Goal: Information Seeking & Learning: Get advice/opinions

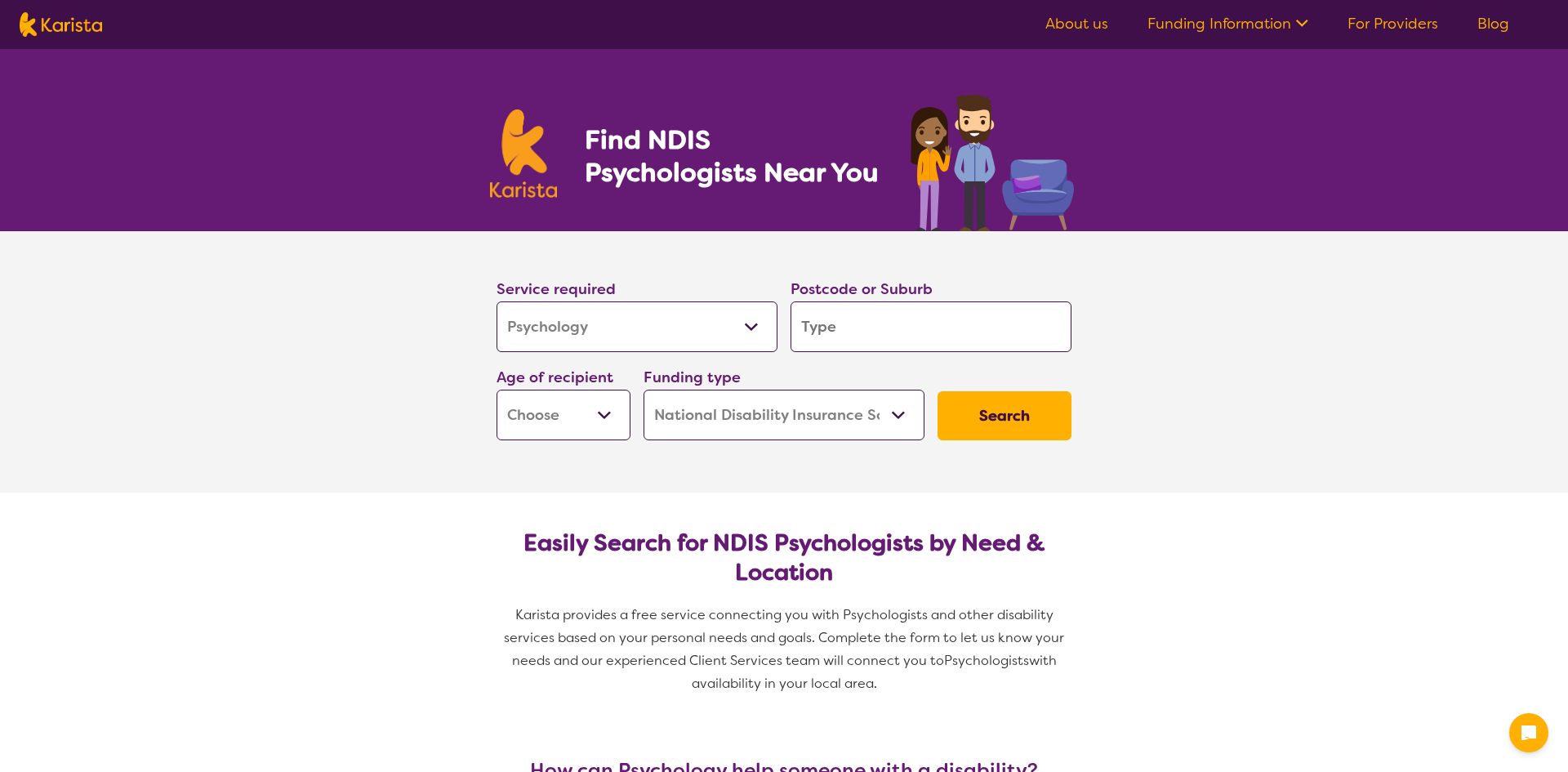
select select "Psychology"
select select "NDIS"
select select "Psychology"
select select "NDIS"
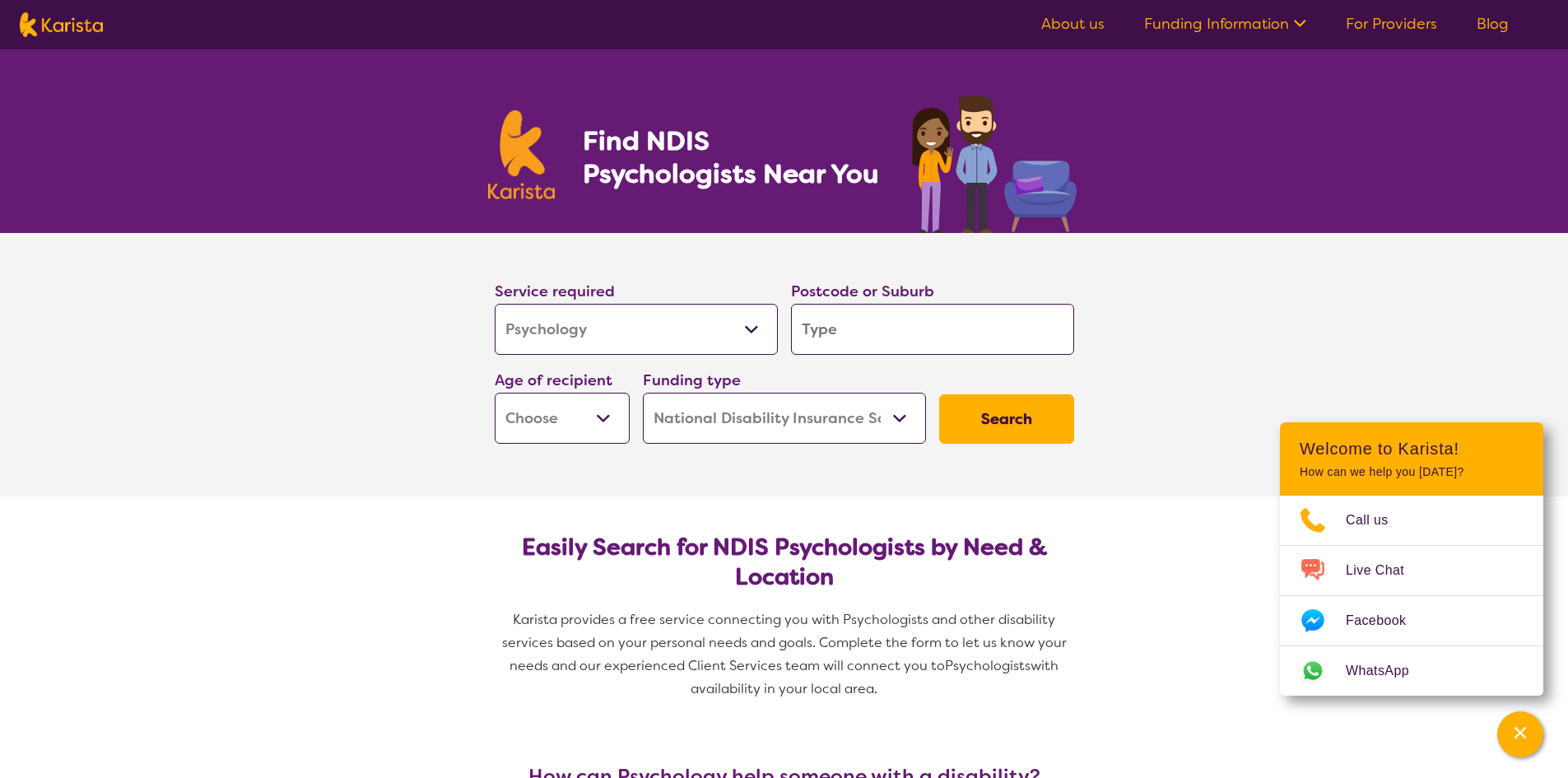
click at [1015, 333] on input "search" at bounding box center [933, 329] width 283 height 51
type input "6"
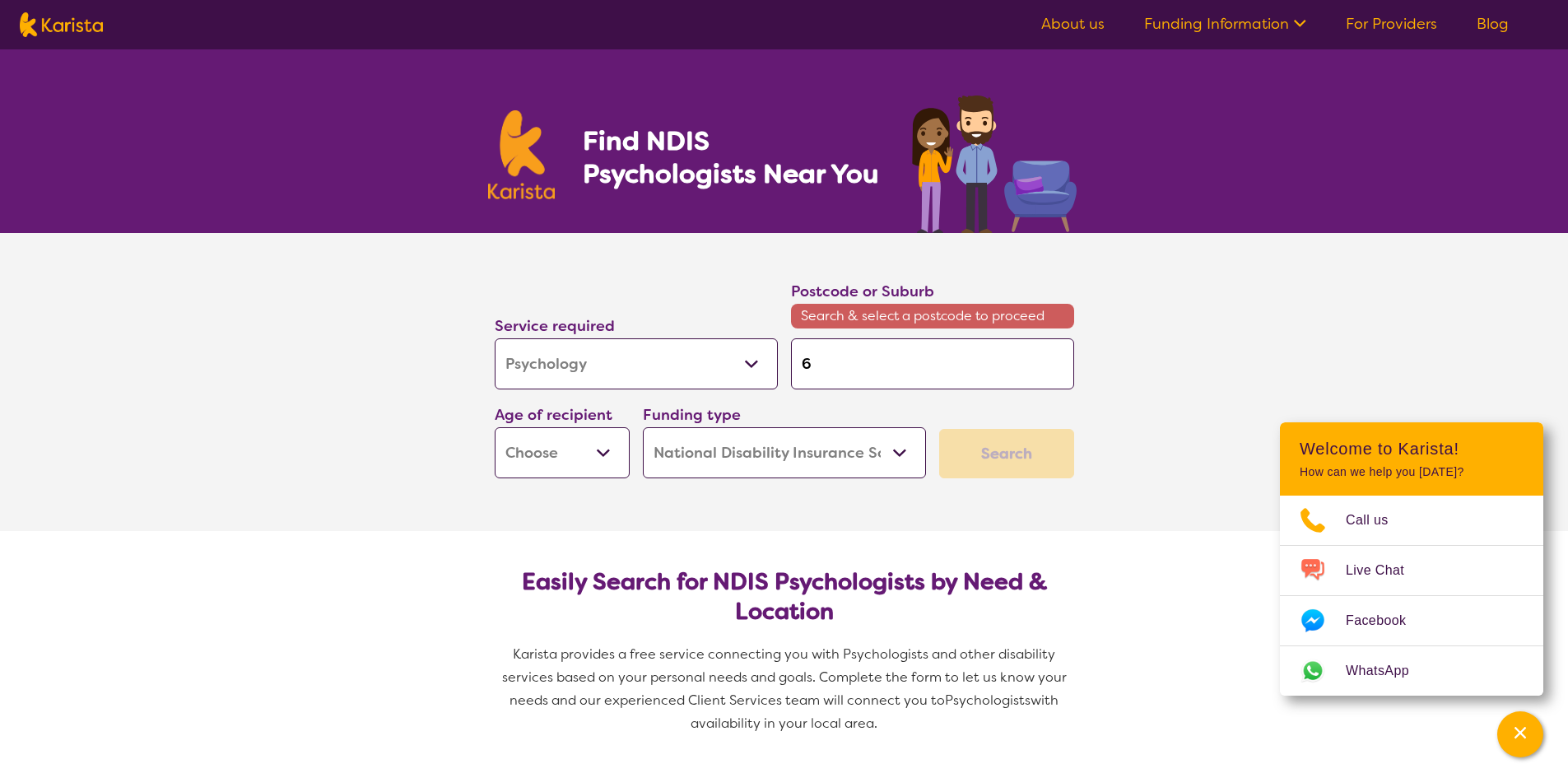
type input "61"
type input "615"
type input "6156"
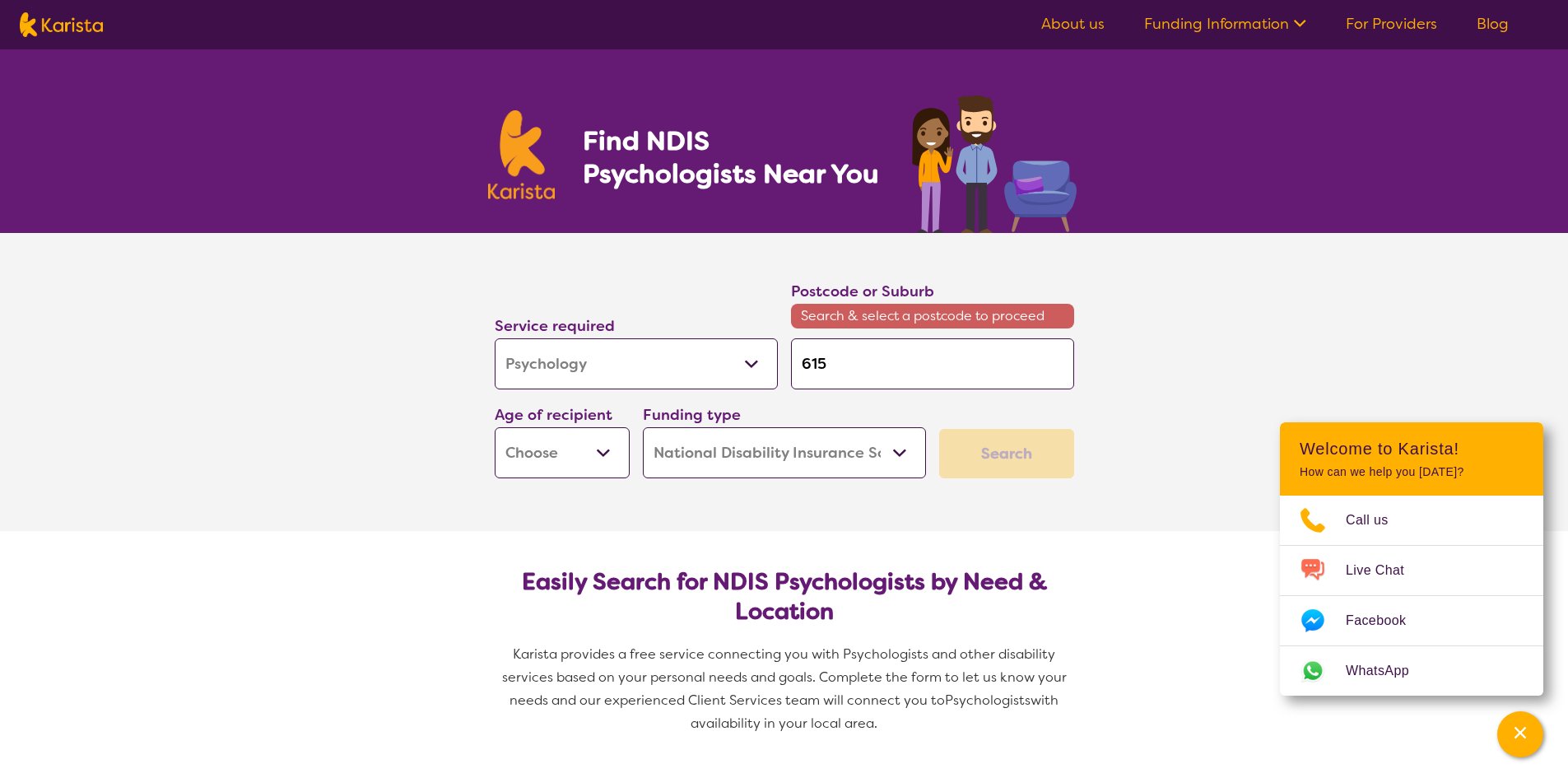
type input "6156"
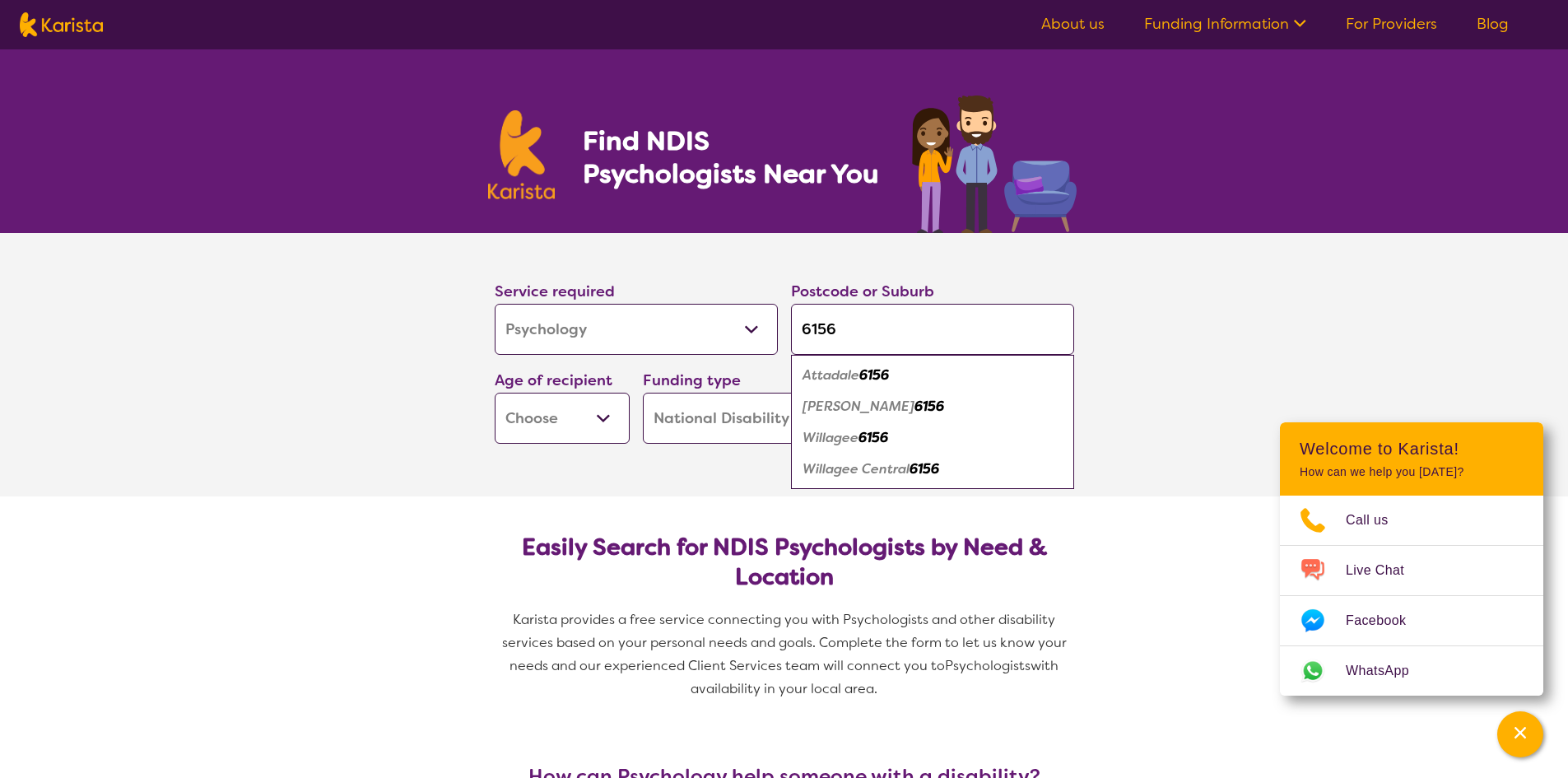
type input "6156"
click at [857, 379] on em "Attadale" at bounding box center [831, 374] width 57 height 17
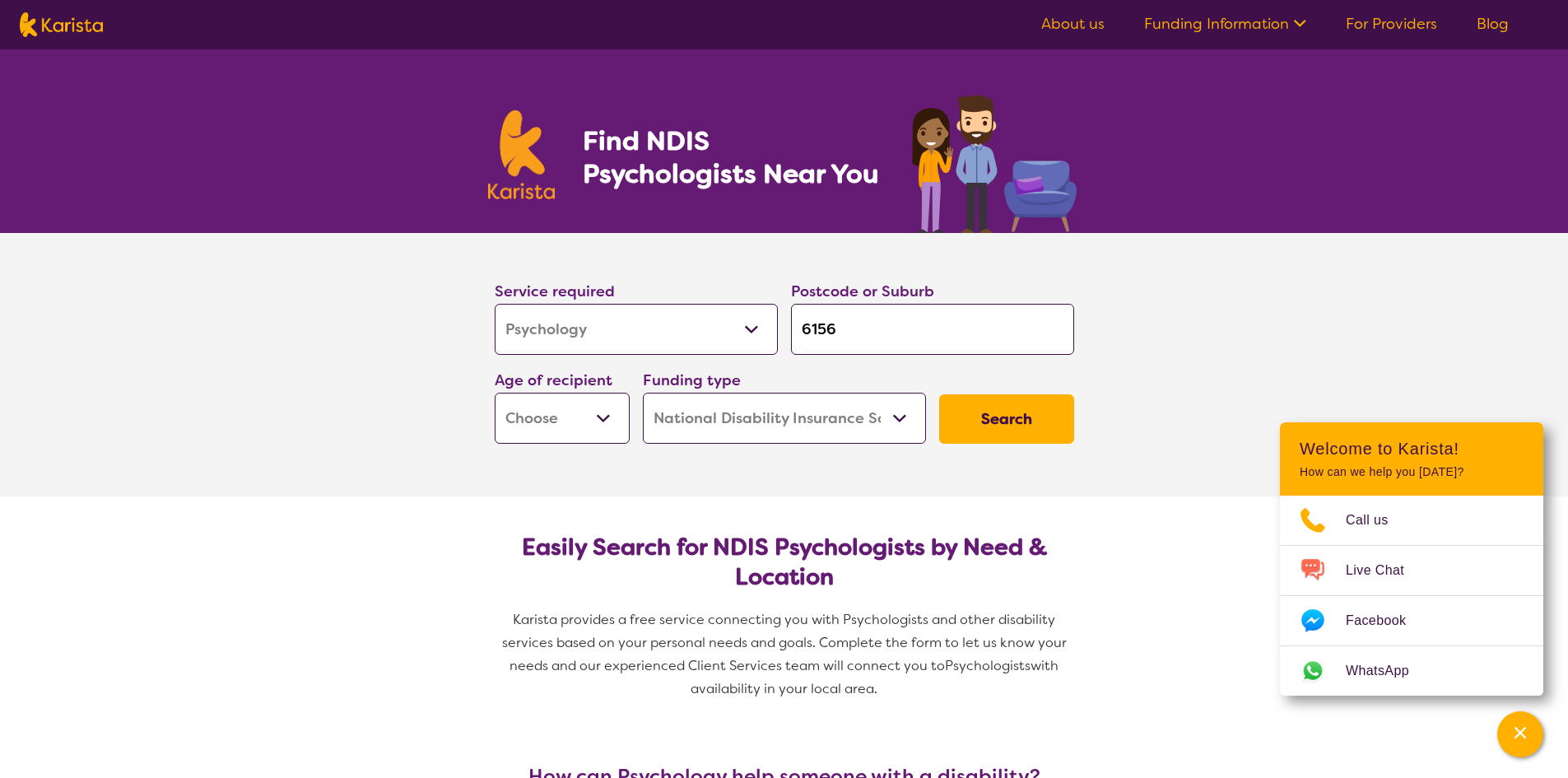
click at [602, 419] on select "Early Childhood - 0 to 9 Child - 10 to 11 Adolescent - 12 to 17 Adult - 18 to 6…" at bounding box center [562, 418] width 135 height 51
select select "AS"
click at [495, 393] on select "Early Childhood - 0 to 9 Child - 10 to 11 Adolescent - 12 to 17 Adult - 18 to 6…" at bounding box center [562, 418] width 135 height 51
select select "AS"
click at [896, 419] on select "Home Care Package (HCP) National Disability Insurance Scheme (NDIS) I don't know" at bounding box center [784, 418] width 283 height 51
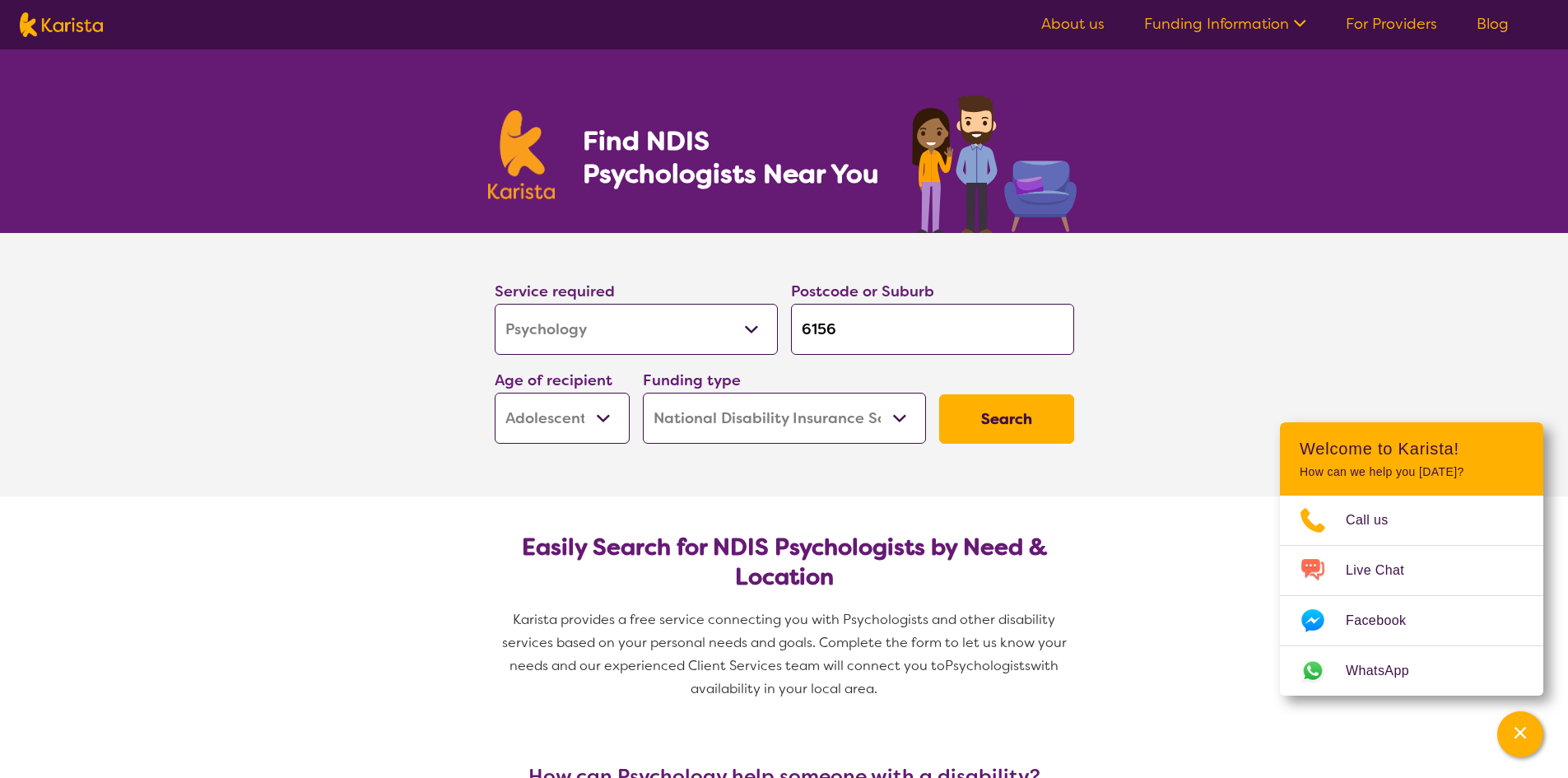
click at [896, 419] on select "Home Care Package (HCP) National Disability Insurance Scheme (NDIS) I don't know" at bounding box center [784, 418] width 283 height 51
click at [1033, 431] on button "Search" at bounding box center [1006, 418] width 135 height 49
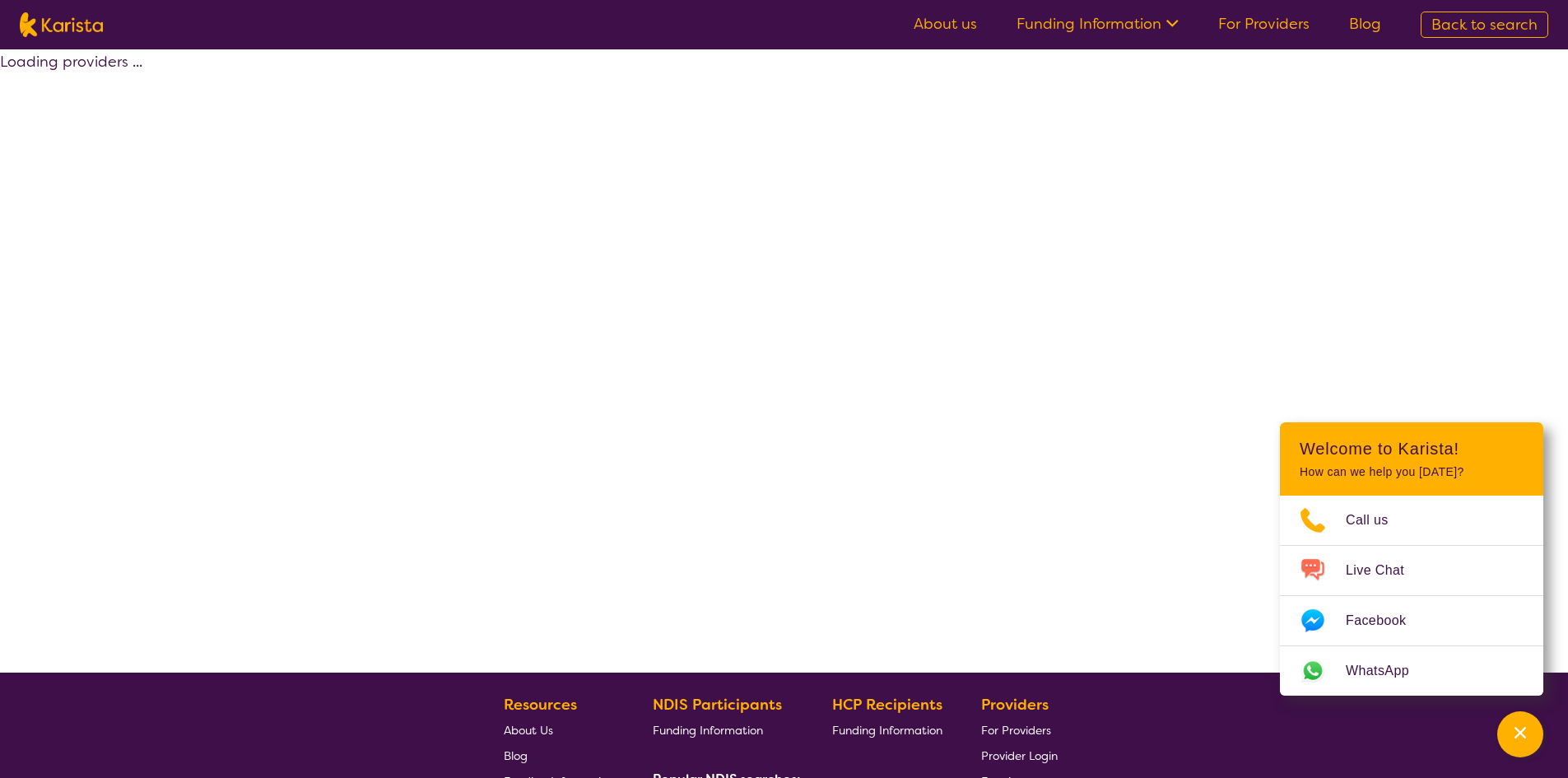
select select "by_score"
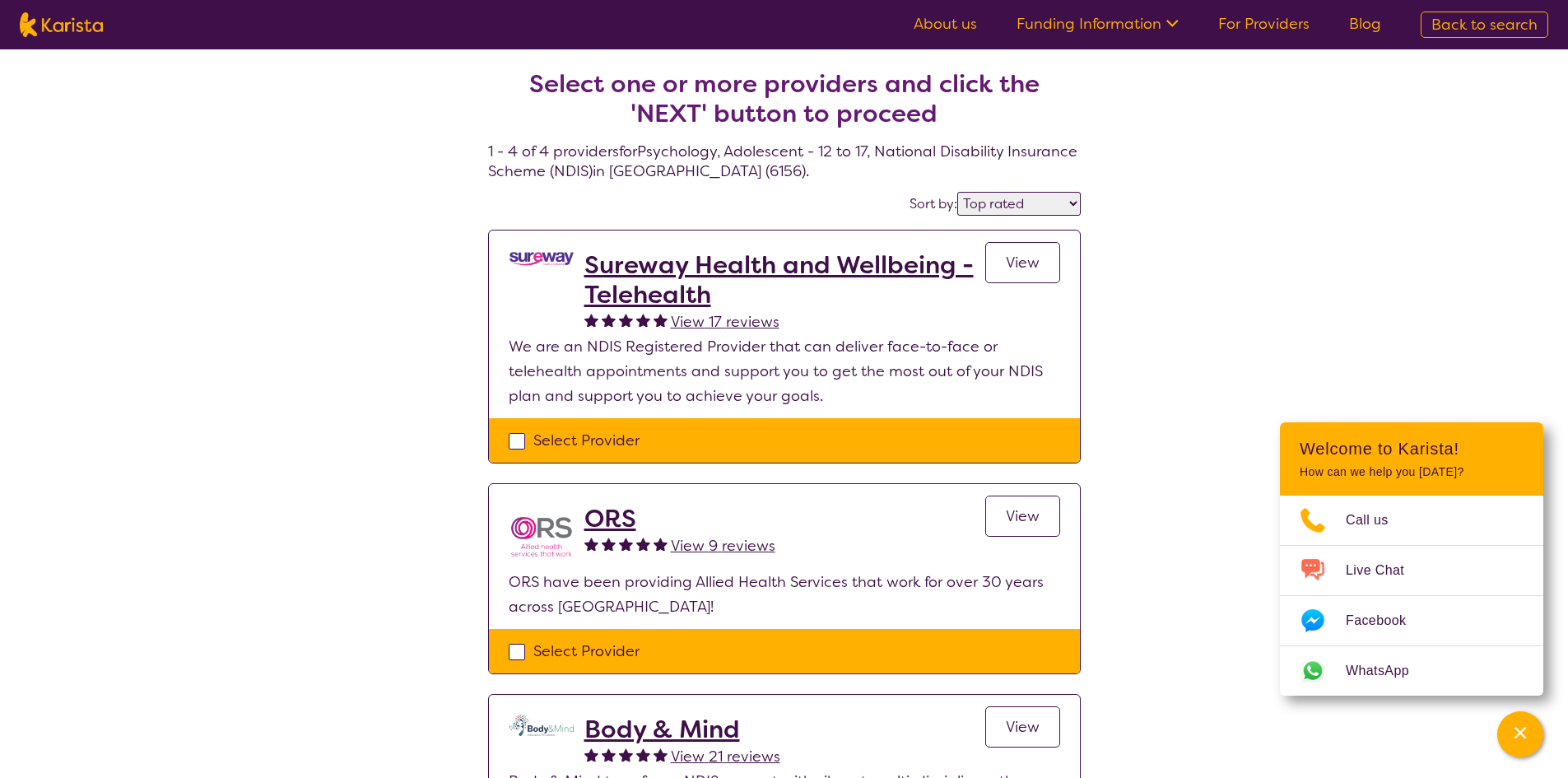
click at [1215, 367] on div "Select one or more providers and click the 'NEXT' button to proceed 1 - 4 of 4 …" at bounding box center [784, 615] width 1568 height 1132
select select "Psychology"
select select "AS"
select select "NDIS"
select select "Psychology"
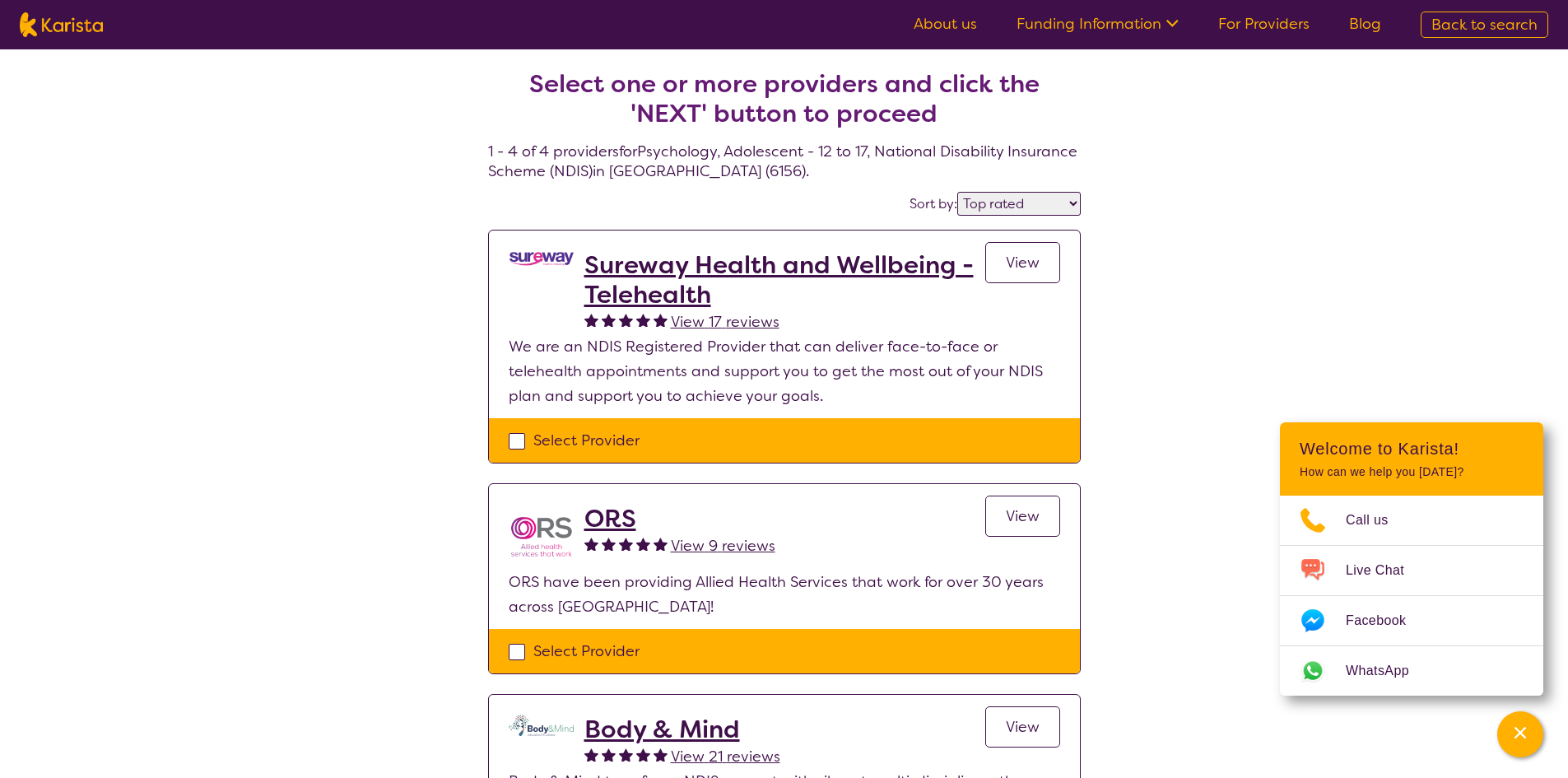
select select "AS"
select select "NDIS"
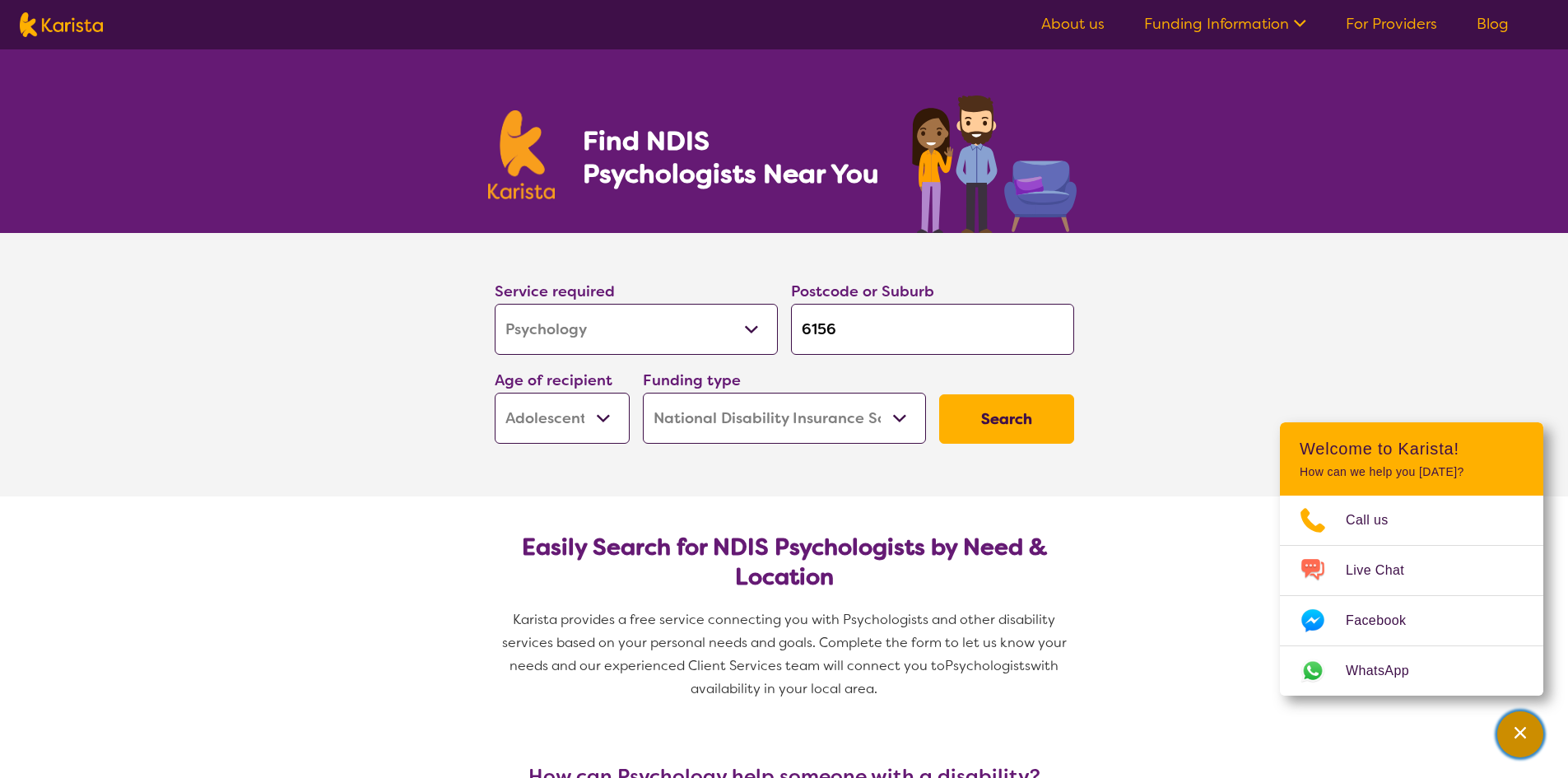
click at [1521, 738] on icon "Channel Menu" at bounding box center [1521, 732] width 16 height 16
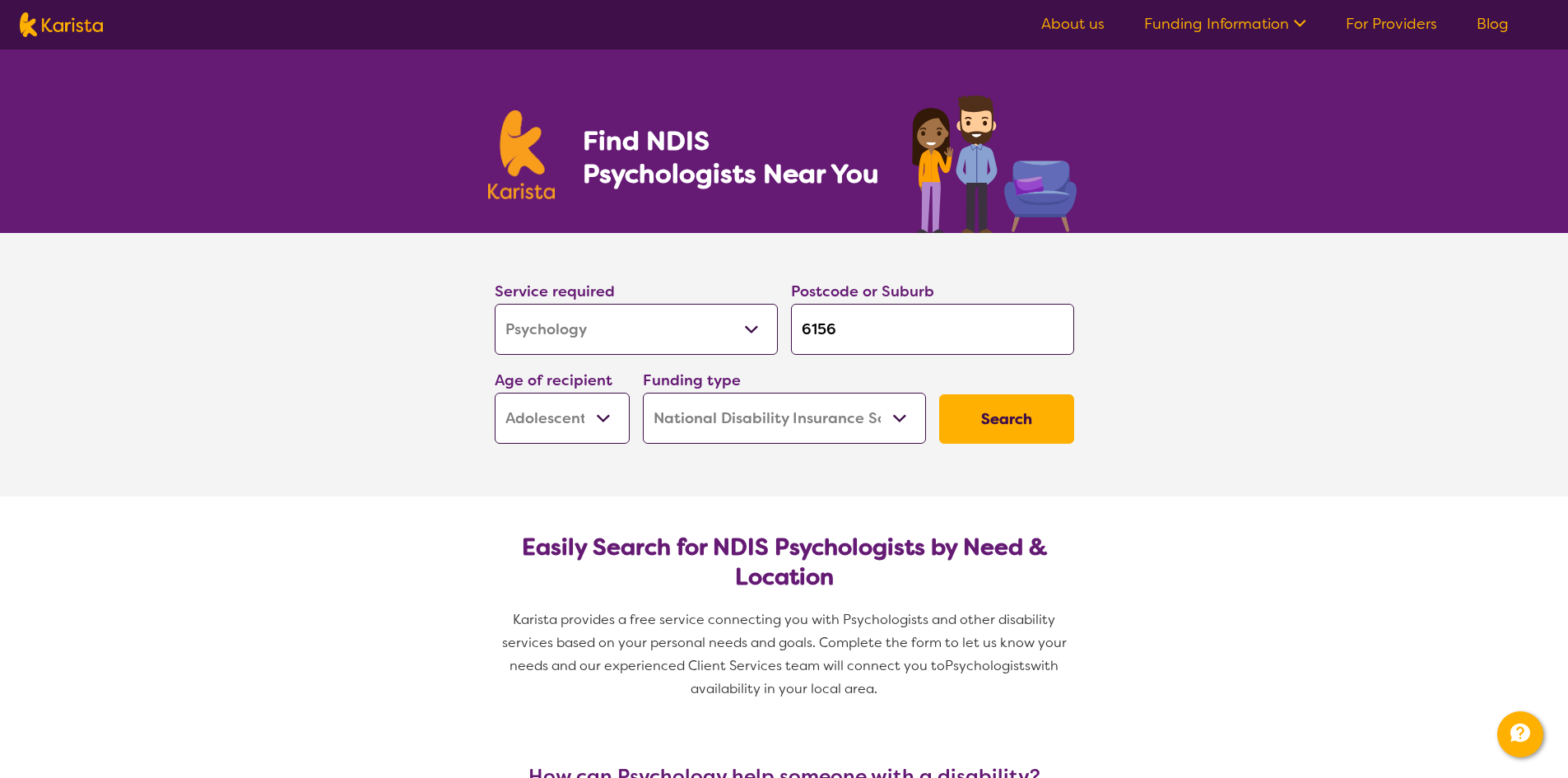
click at [1036, 415] on button "Search" at bounding box center [1006, 418] width 135 height 49
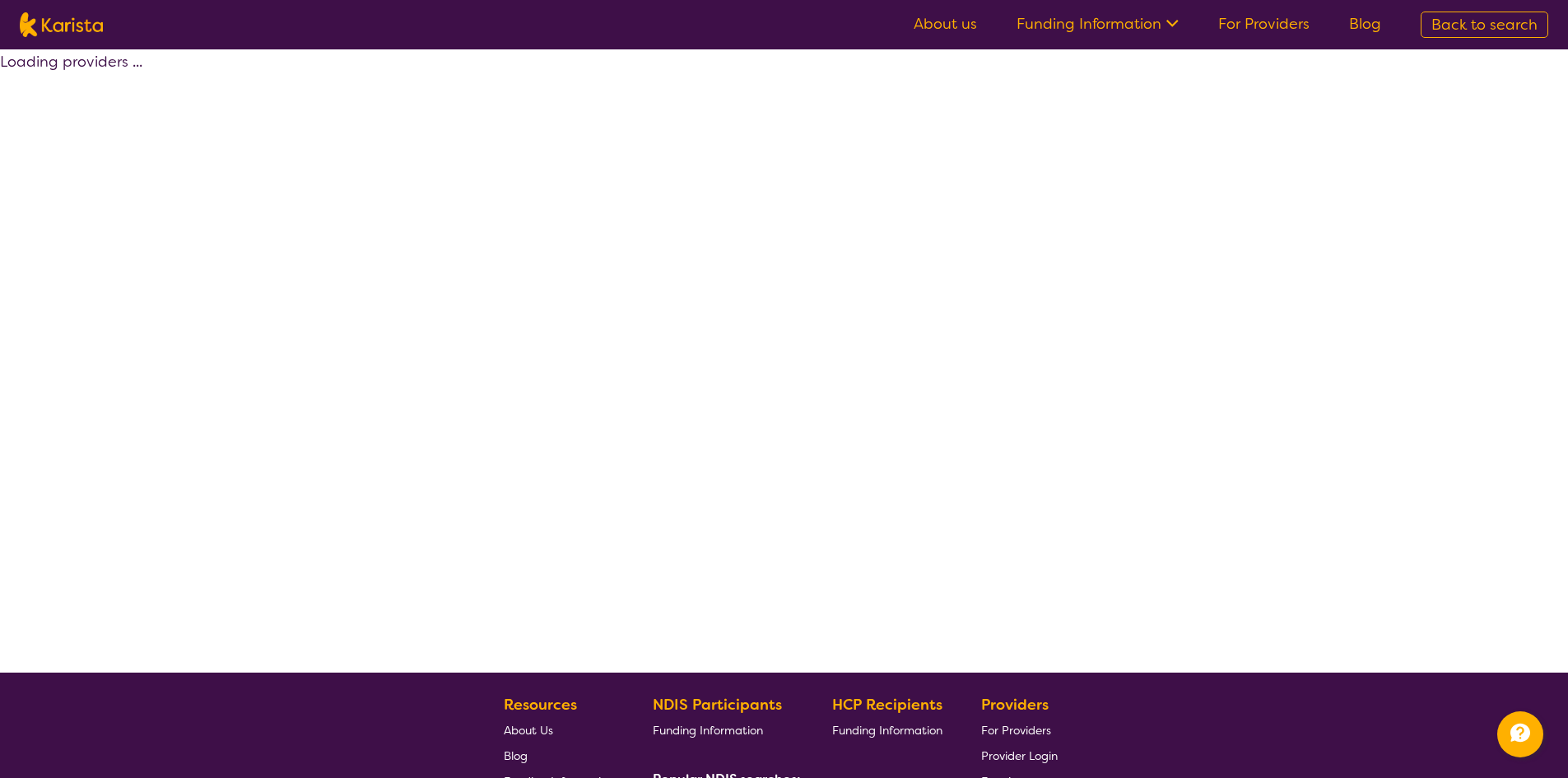
select select "by_score"
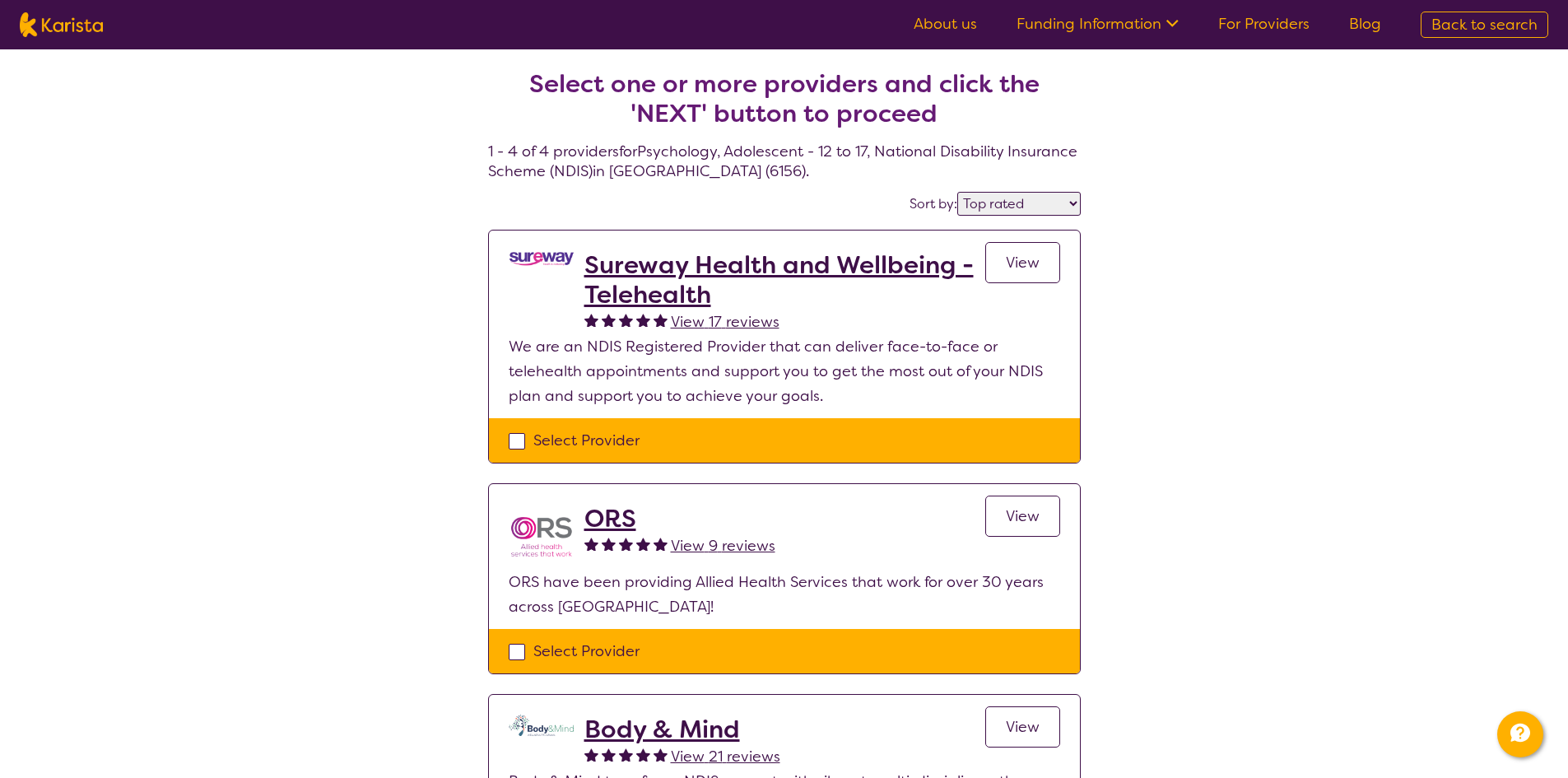
click at [1038, 257] on span "View" at bounding box center [1023, 263] width 34 height 20
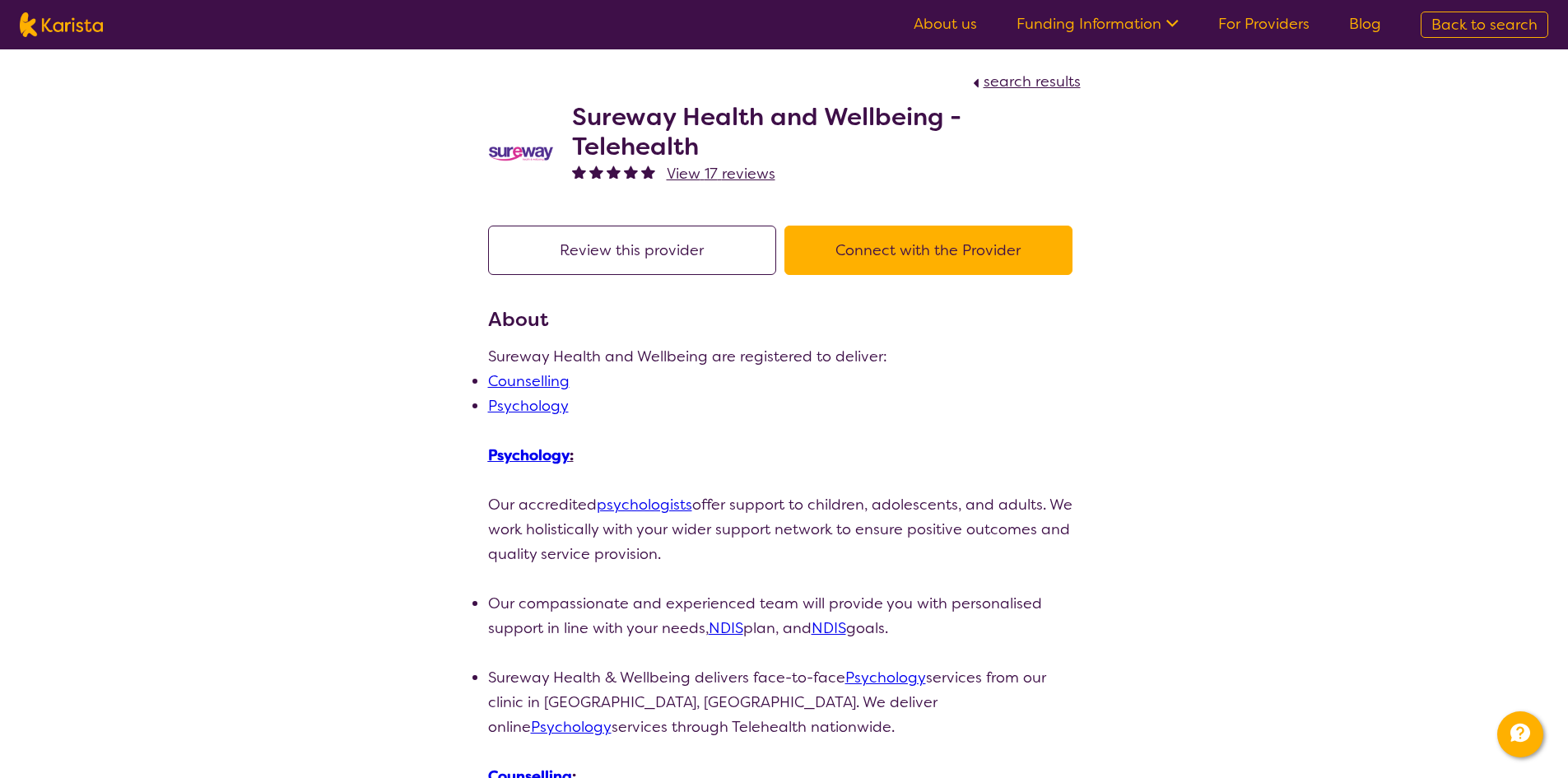
click at [653, 266] on button "Review this provider" at bounding box center [632, 249] width 289 height 49
click at [514, 155] on img at bounding box center [521, 153] width 66 height 17
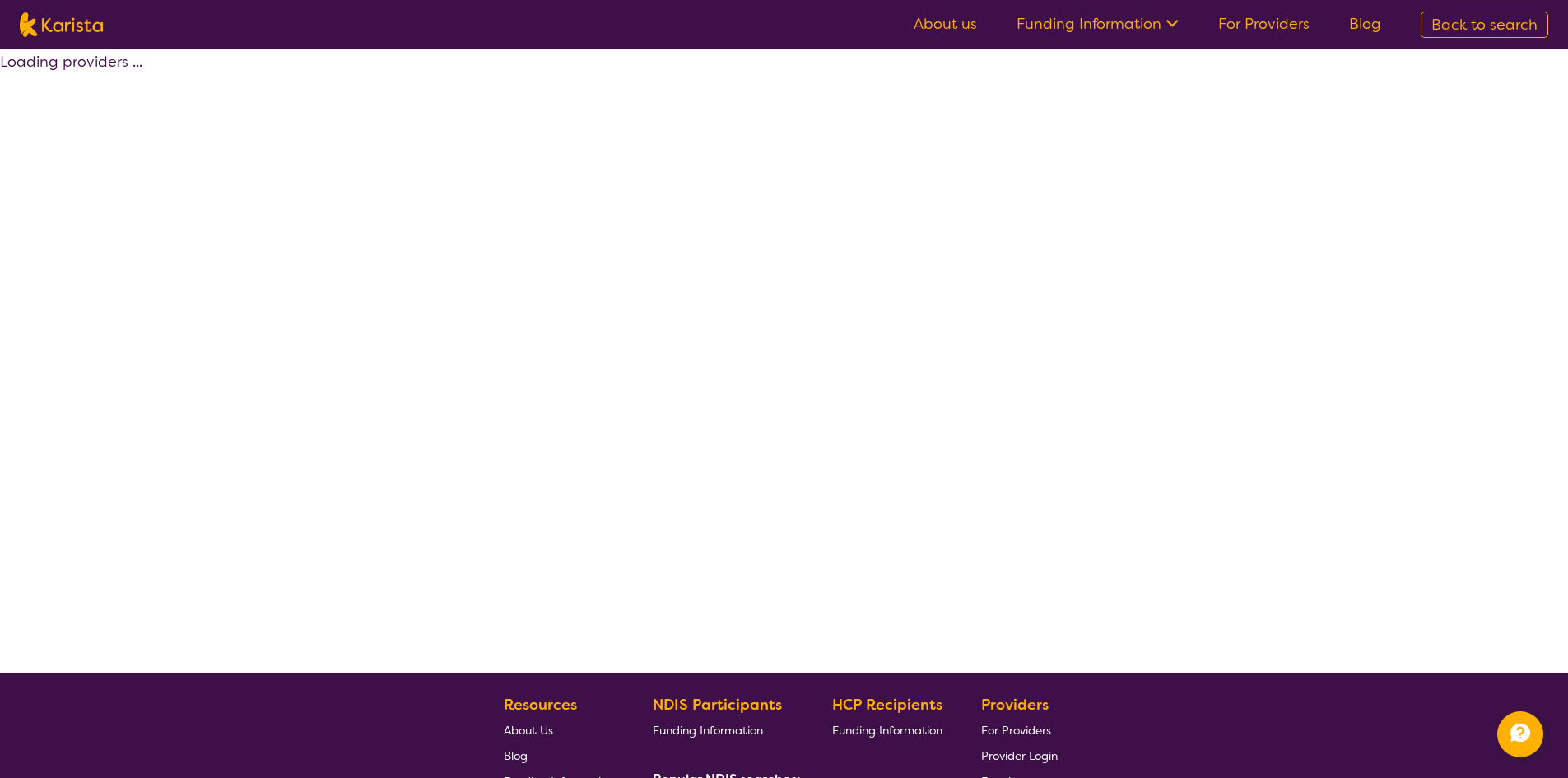
select select "by_score"
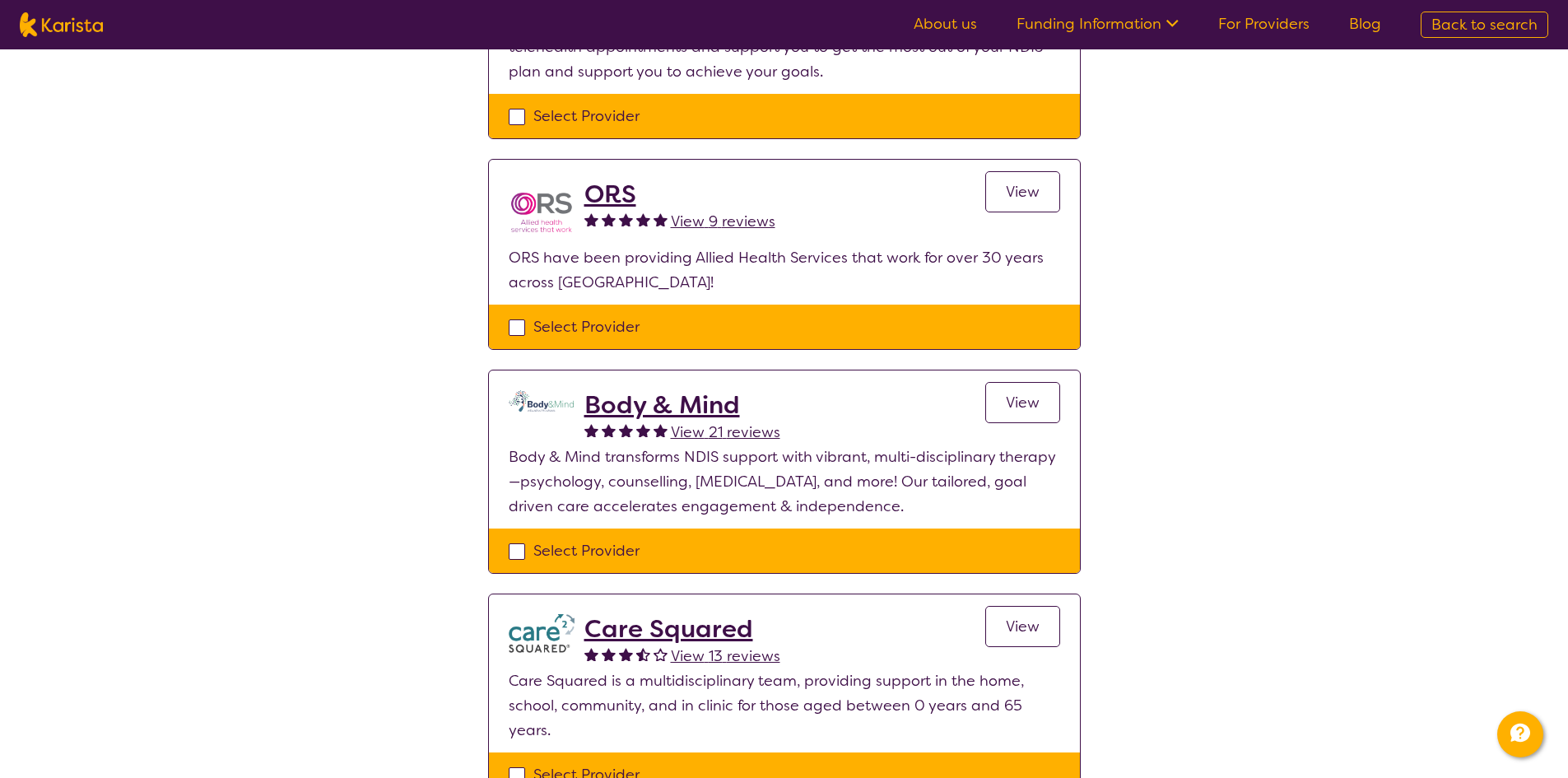
scroll to position [330, 0]
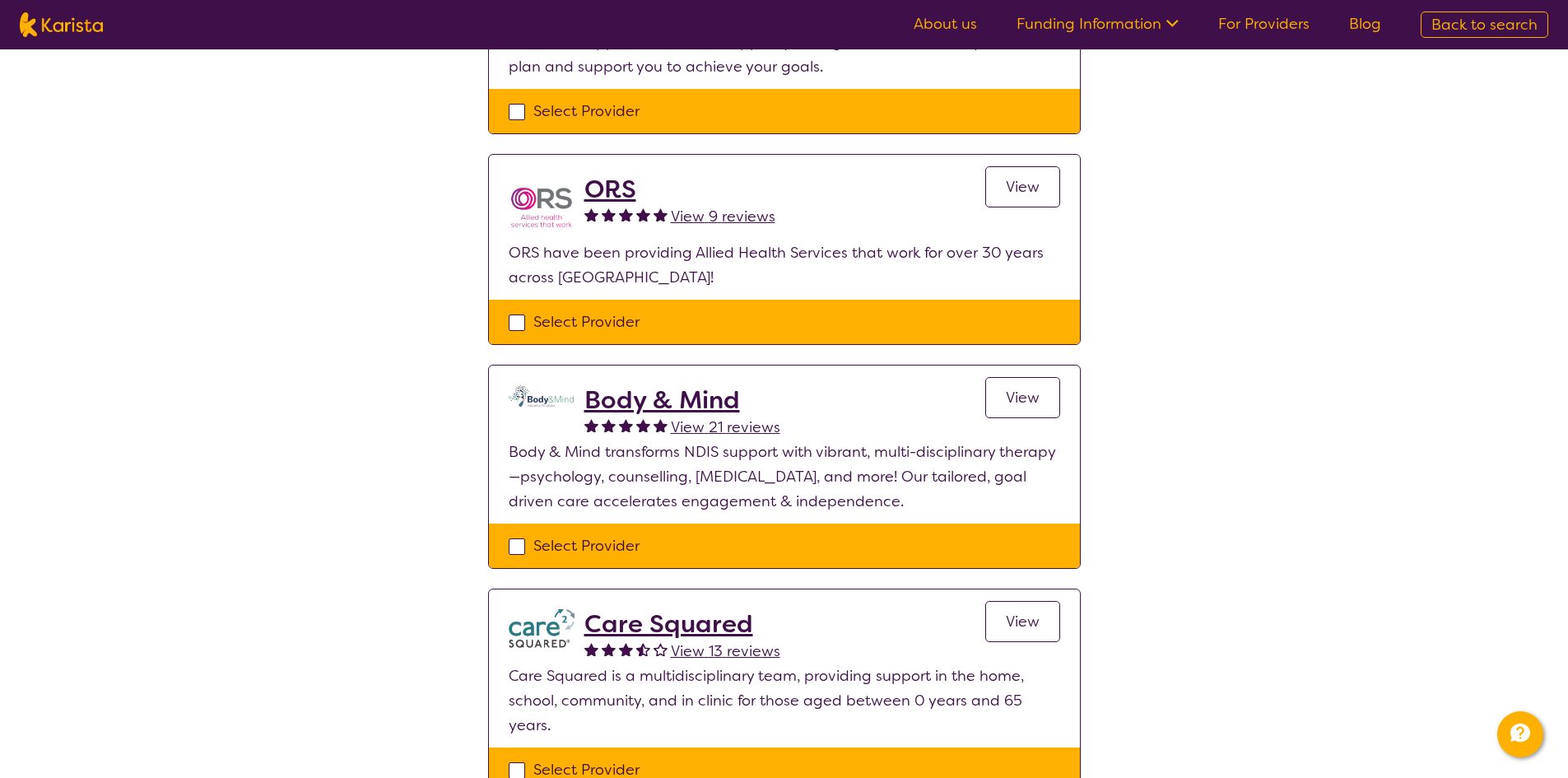
click at [1026, 406] on span "View" at bounding box center [1023, 397] width 34 height 20
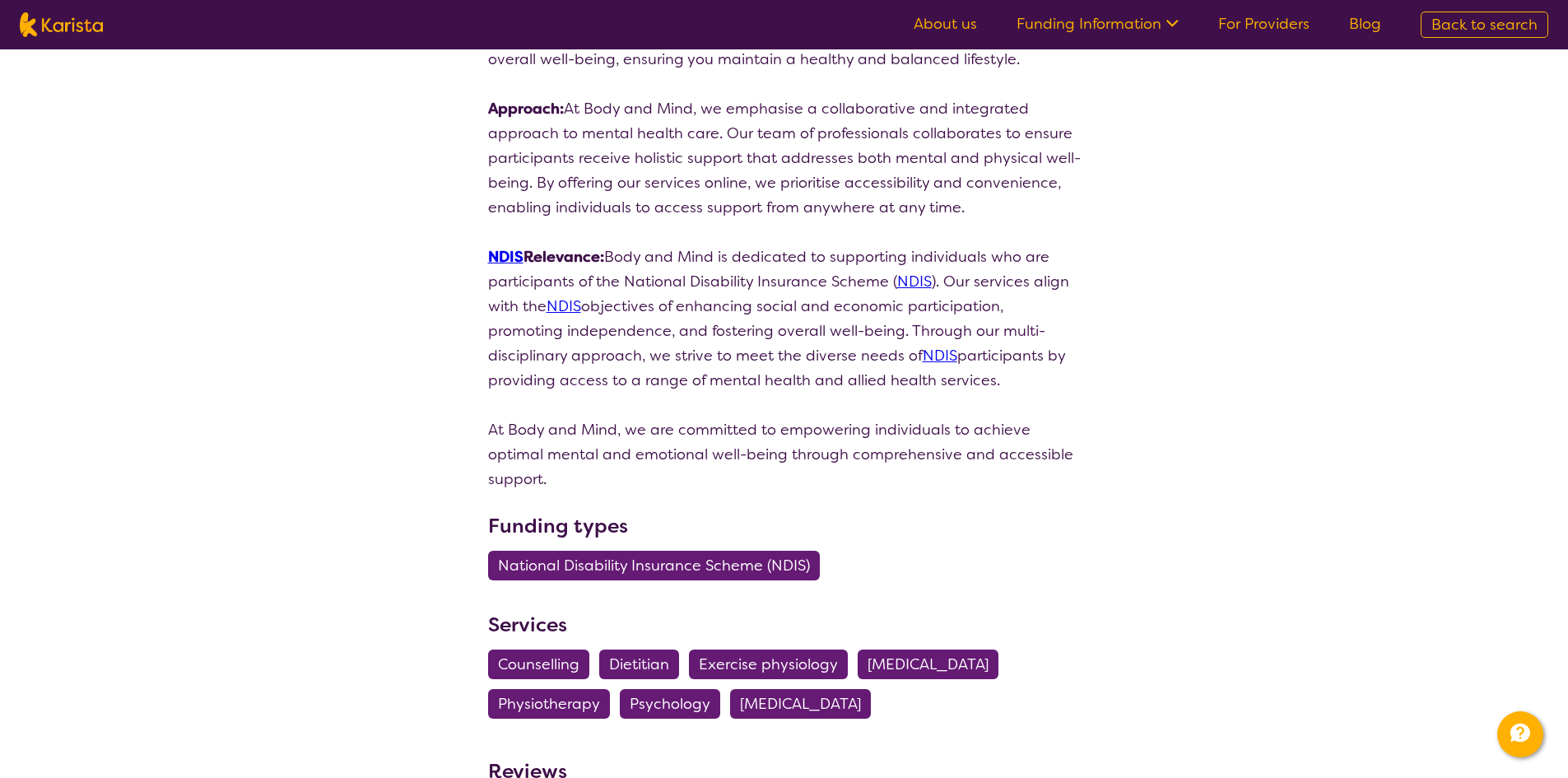
scroll to position [1400, 0]
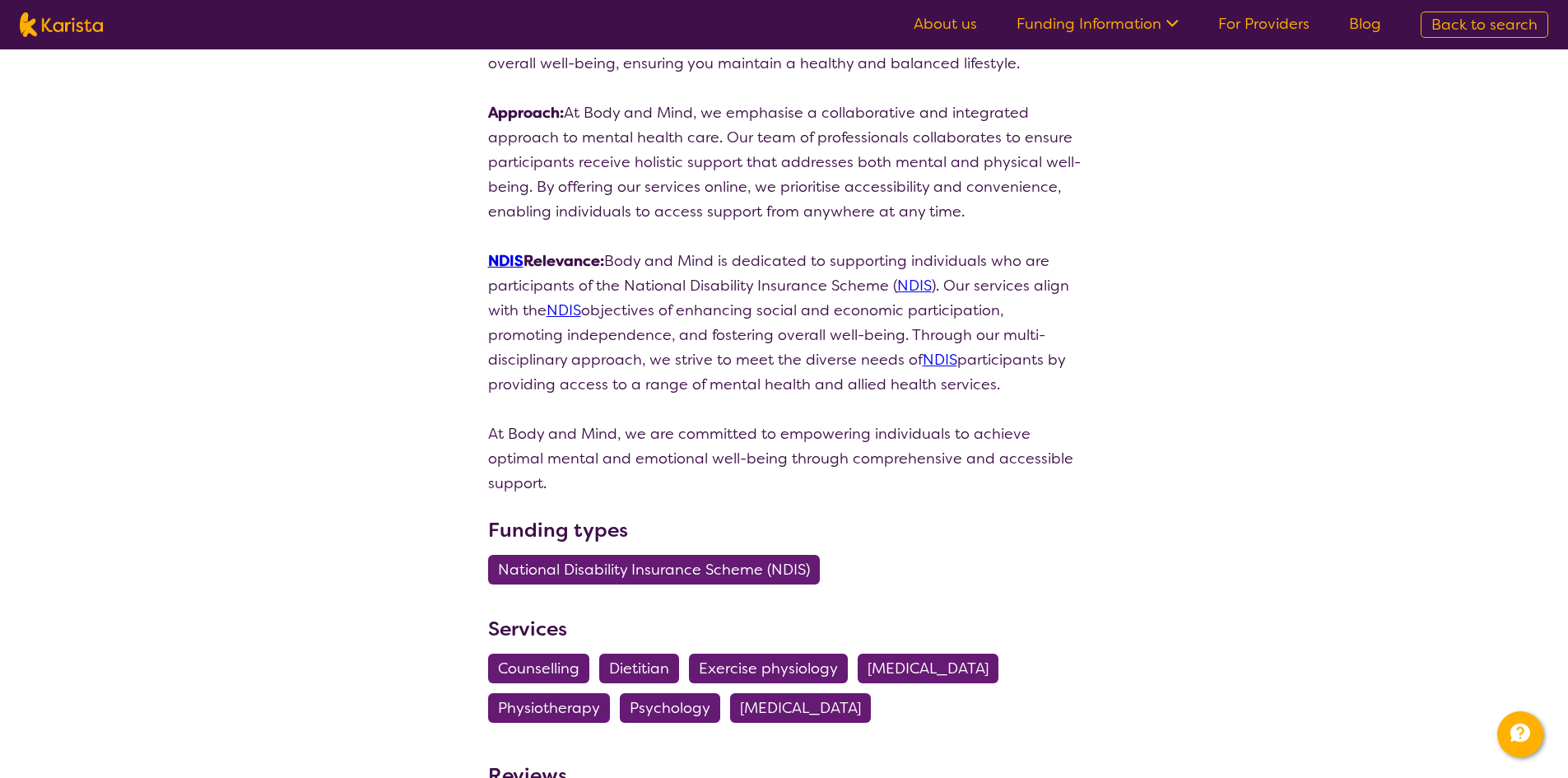
select select "by_score"
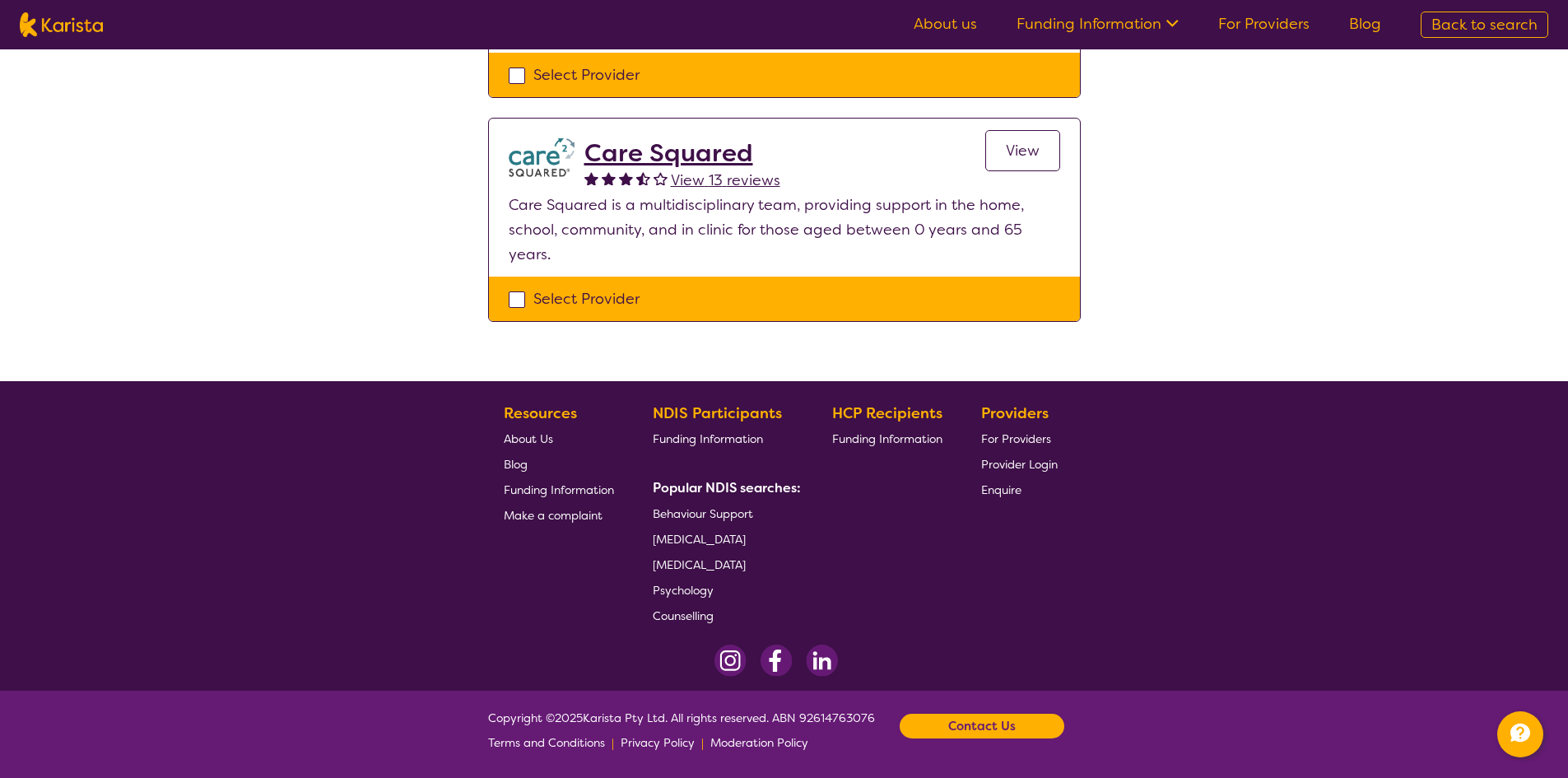
scroll to position [330, 0]
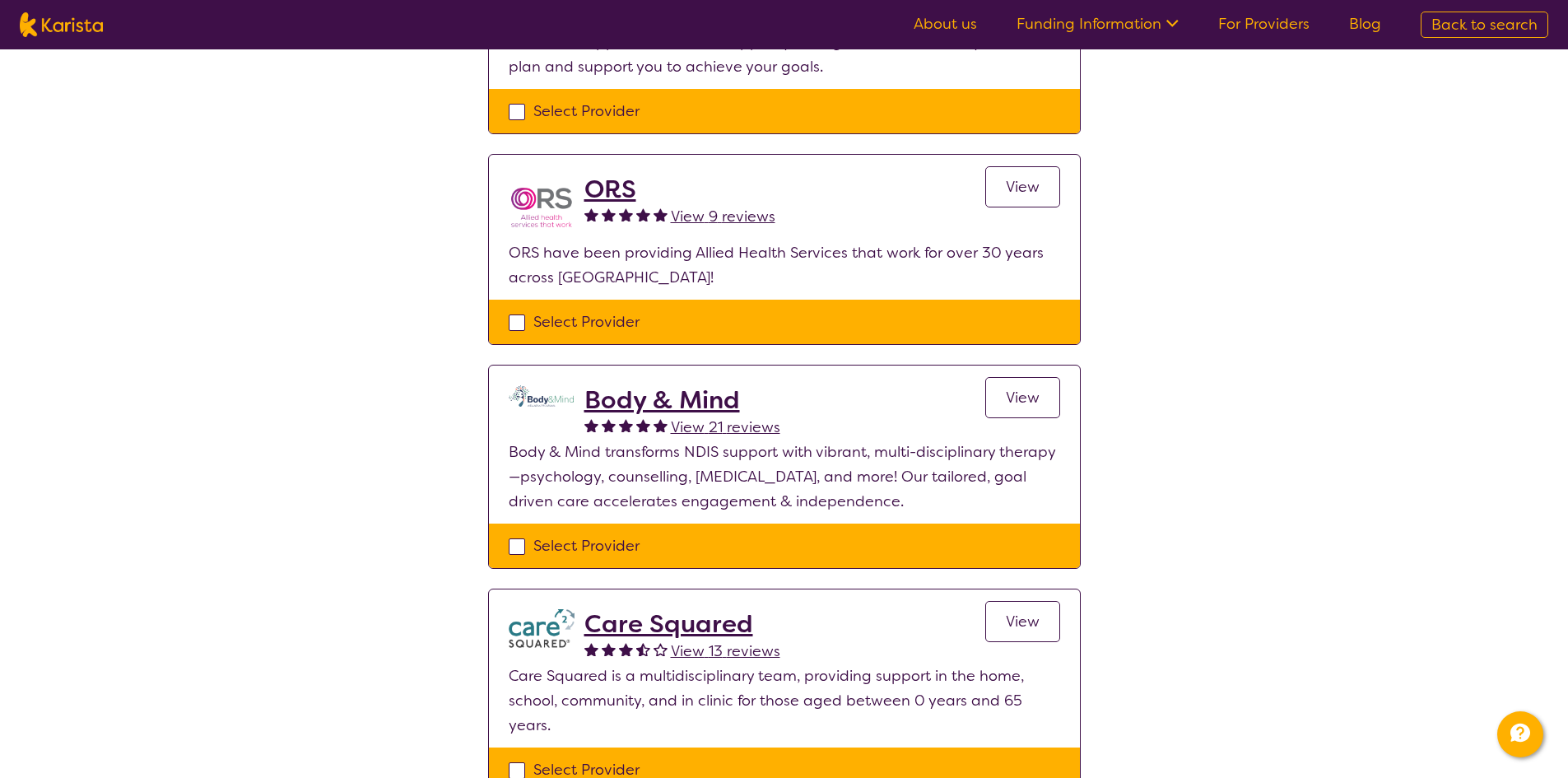
click at [675, 398] on h2 "Body & Mind" at bounding box center [682, 399] width 196 height 29
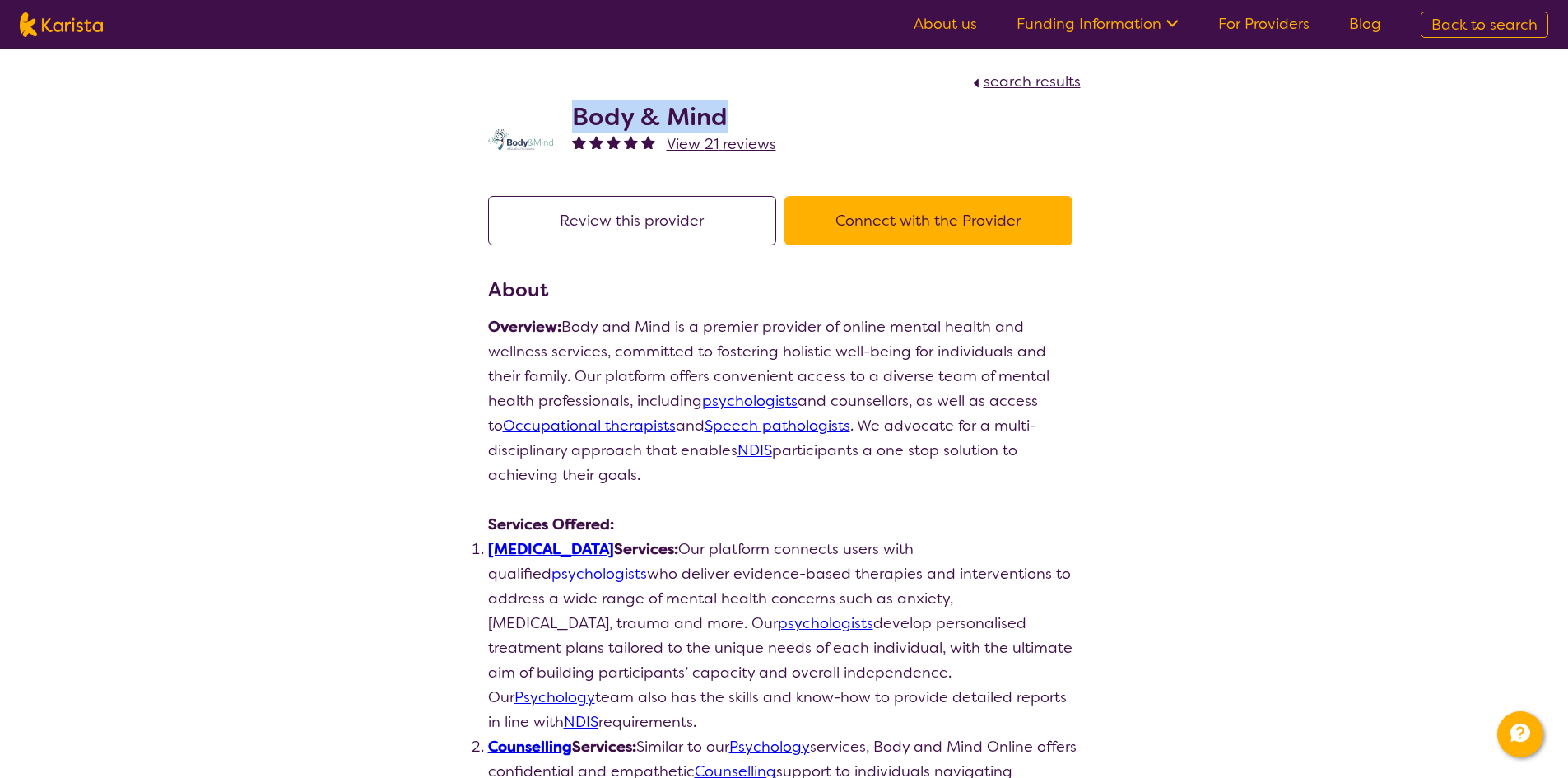
drag, startPoint x: 748, startPoint y: 112, endPoint x: 564, endPoint y: 97, distance: 184.6
click at [564, 97] on div "Body & Mind View 21 reviews" at bounding box center [784, 135] width 592 height 82
copy h2 "Body & Mind"
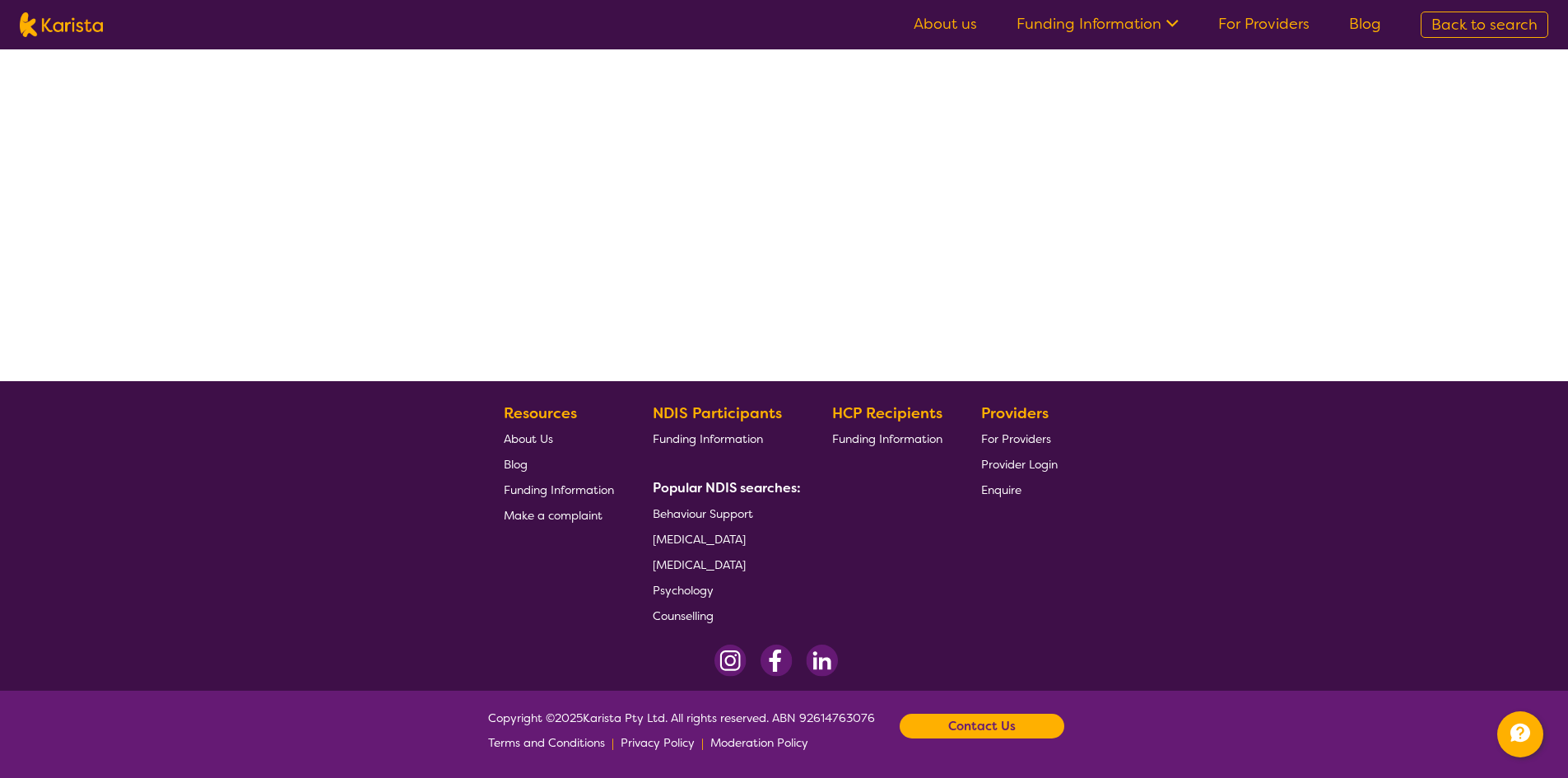
select select "by_score"
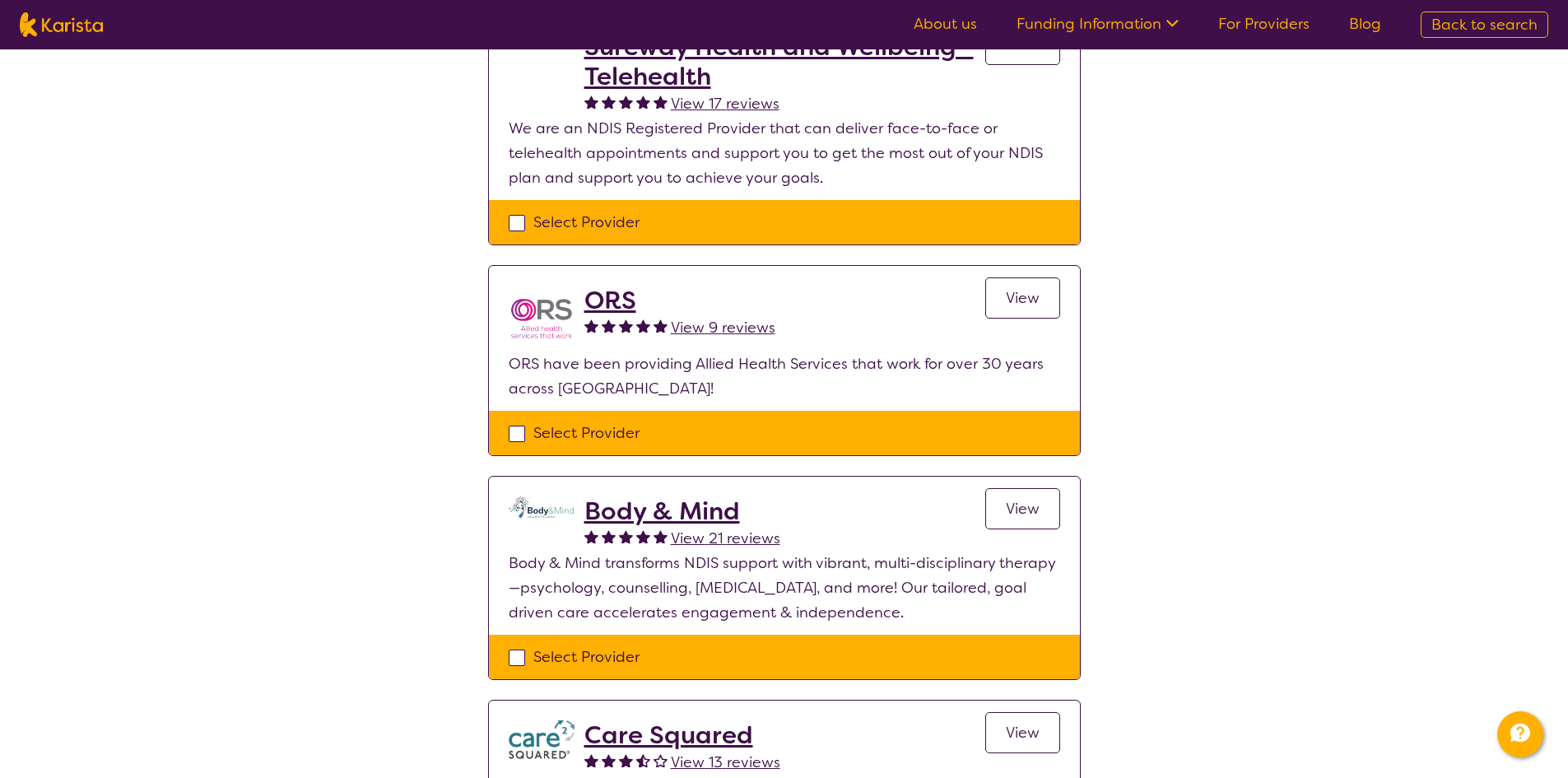
scroll to position [106, 0]
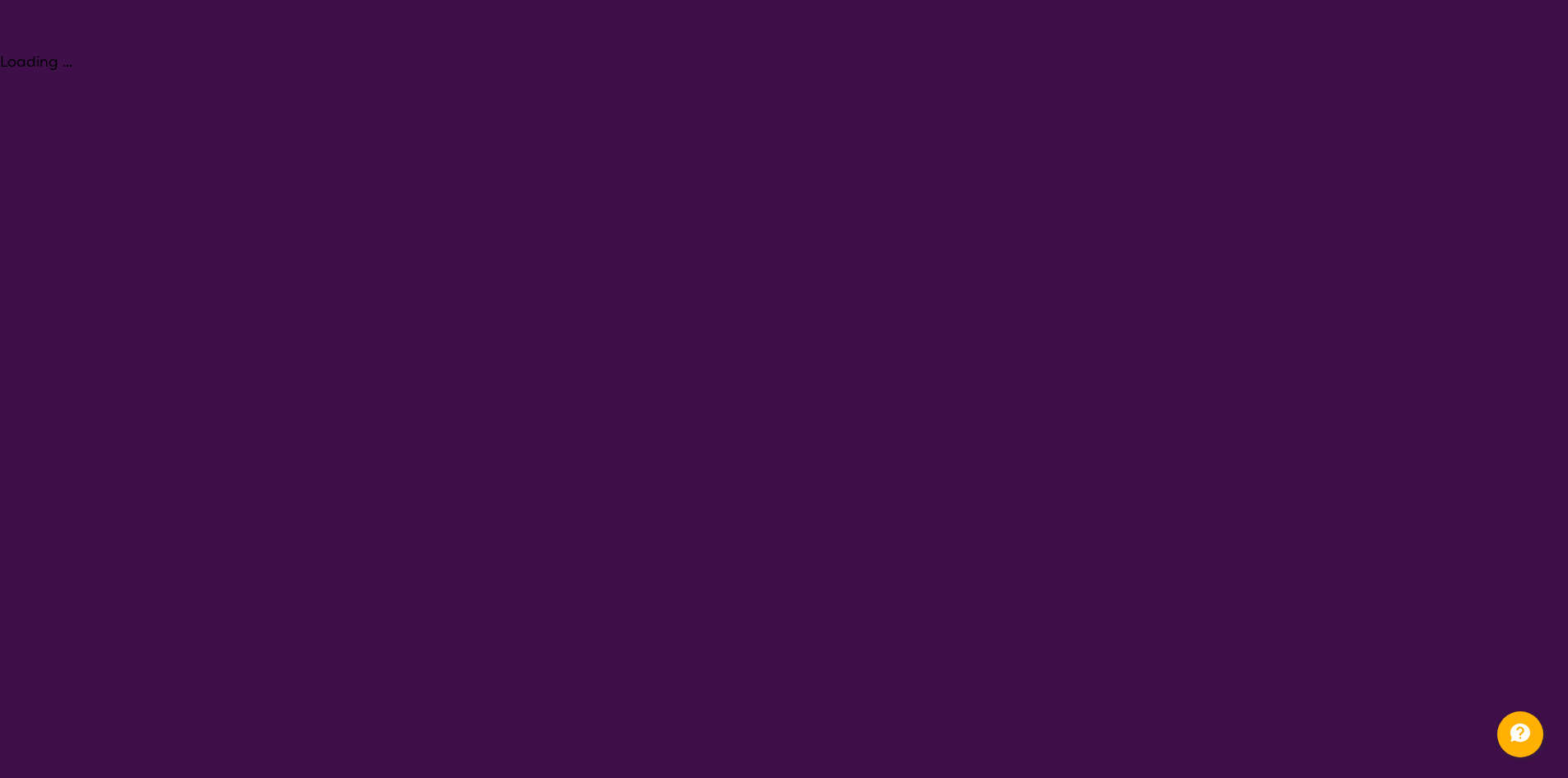
select select "Psychology"
select select "AS"
select select "NDIS"
select select "Psychology"
select select "AS"
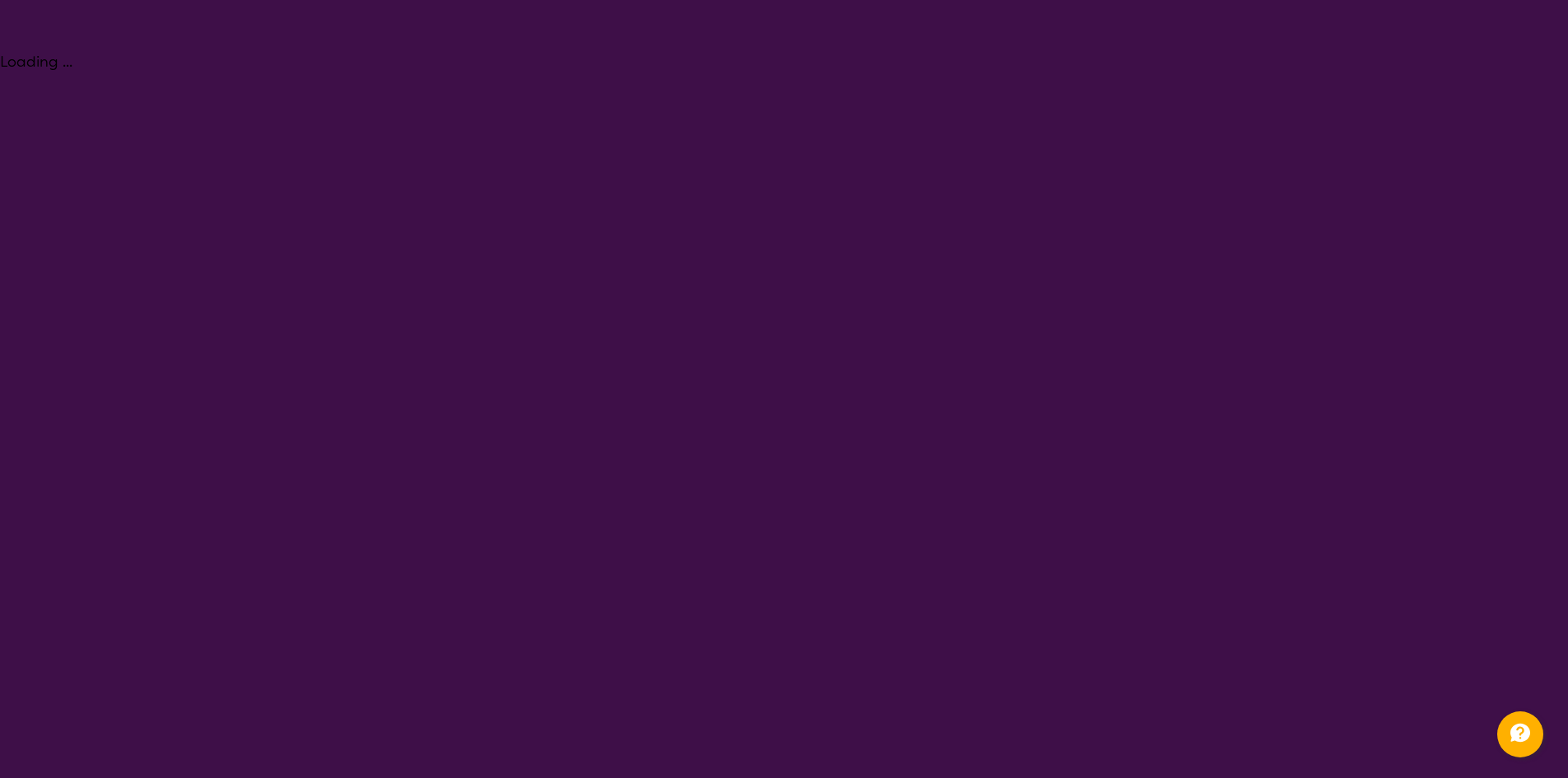
select select "NDIS"
